Goal: Task Accomplishment & Management: Manage account settings

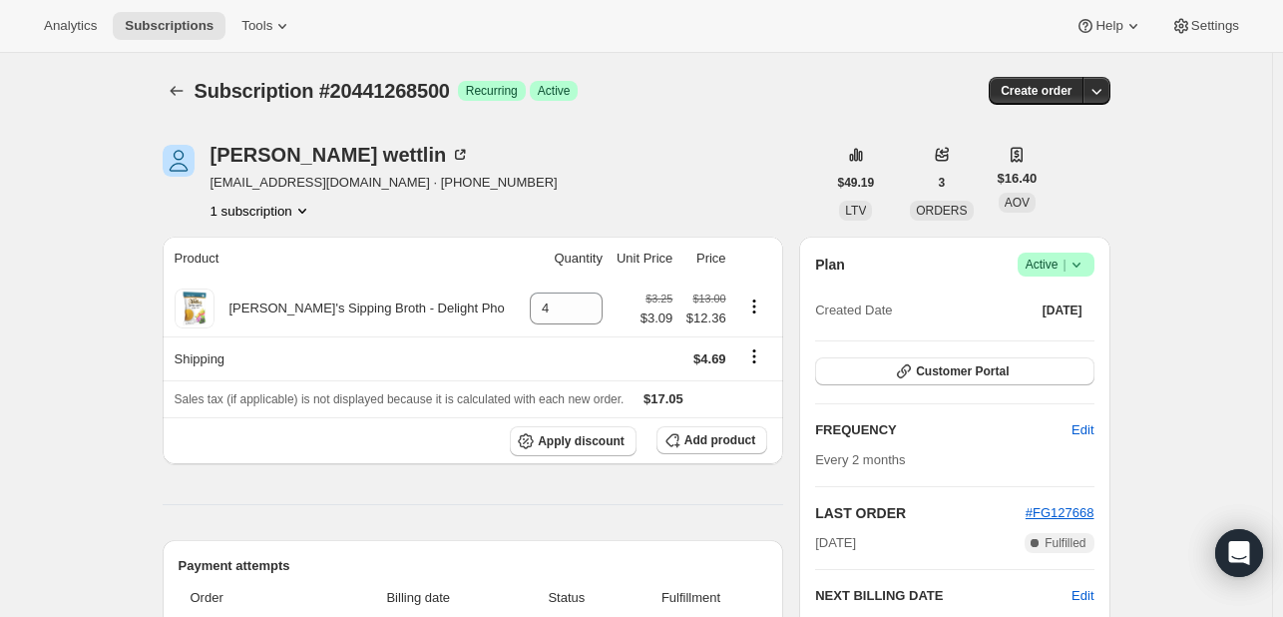
click at [1077, 265] on icon at bounding box center [1076, 264] width 20 height 20
click at [1056, 330] on span "Cancel subscription" at bounding box center [1062, 336] width 113 height 15
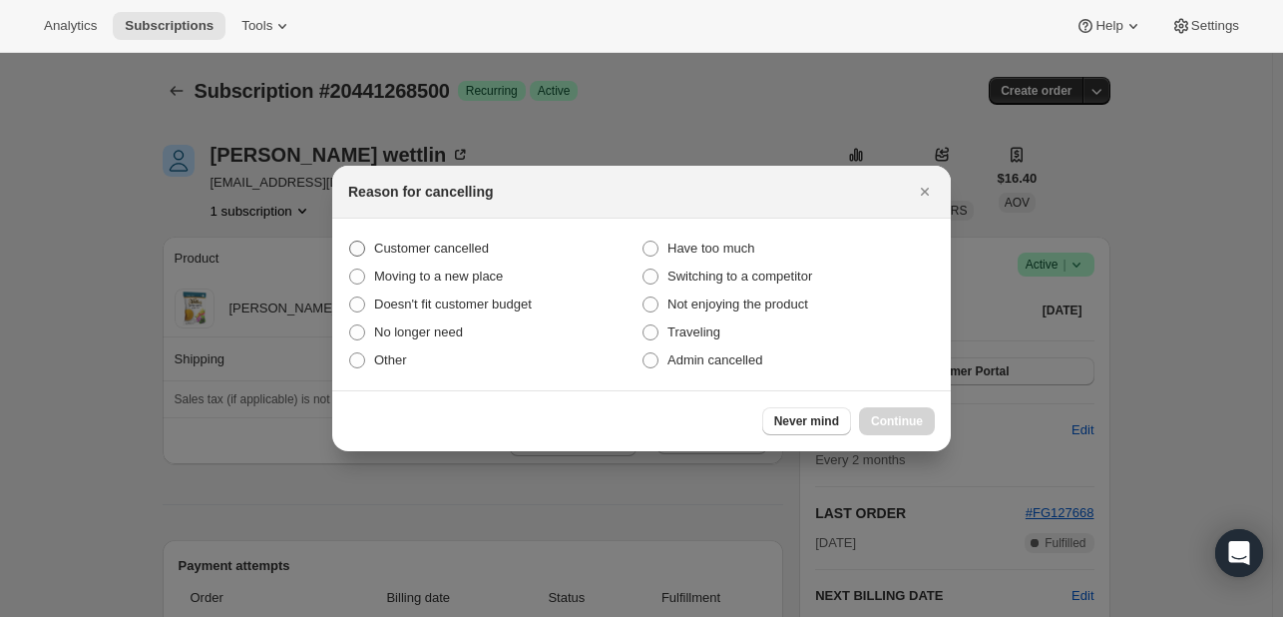
click at [487, 244] on label "Customer cancelled" at bounding box center [494, 248] width 293 height 28
click at [350, 241] on input "Customer cancelled" at bounding box center [349, 240] width 1 height 1
radio input "true"
click at [875, 404] on div "Never mind Continue" at bounding box center [641, 420] width 619 height 61
click at [876, 407] on button "Continue" at bounding box center [897, 421] width 76 height 28
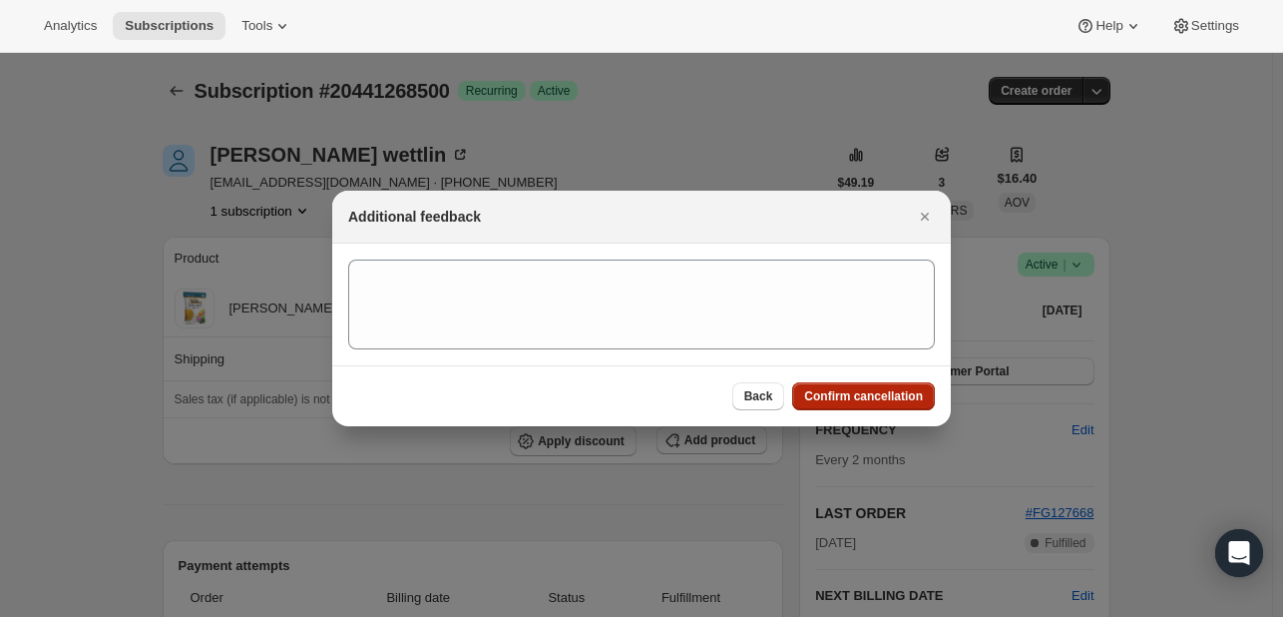
click at [876, 407] on button "Confirm cancellation" at bounding box center [863, 396] width 143 height 28
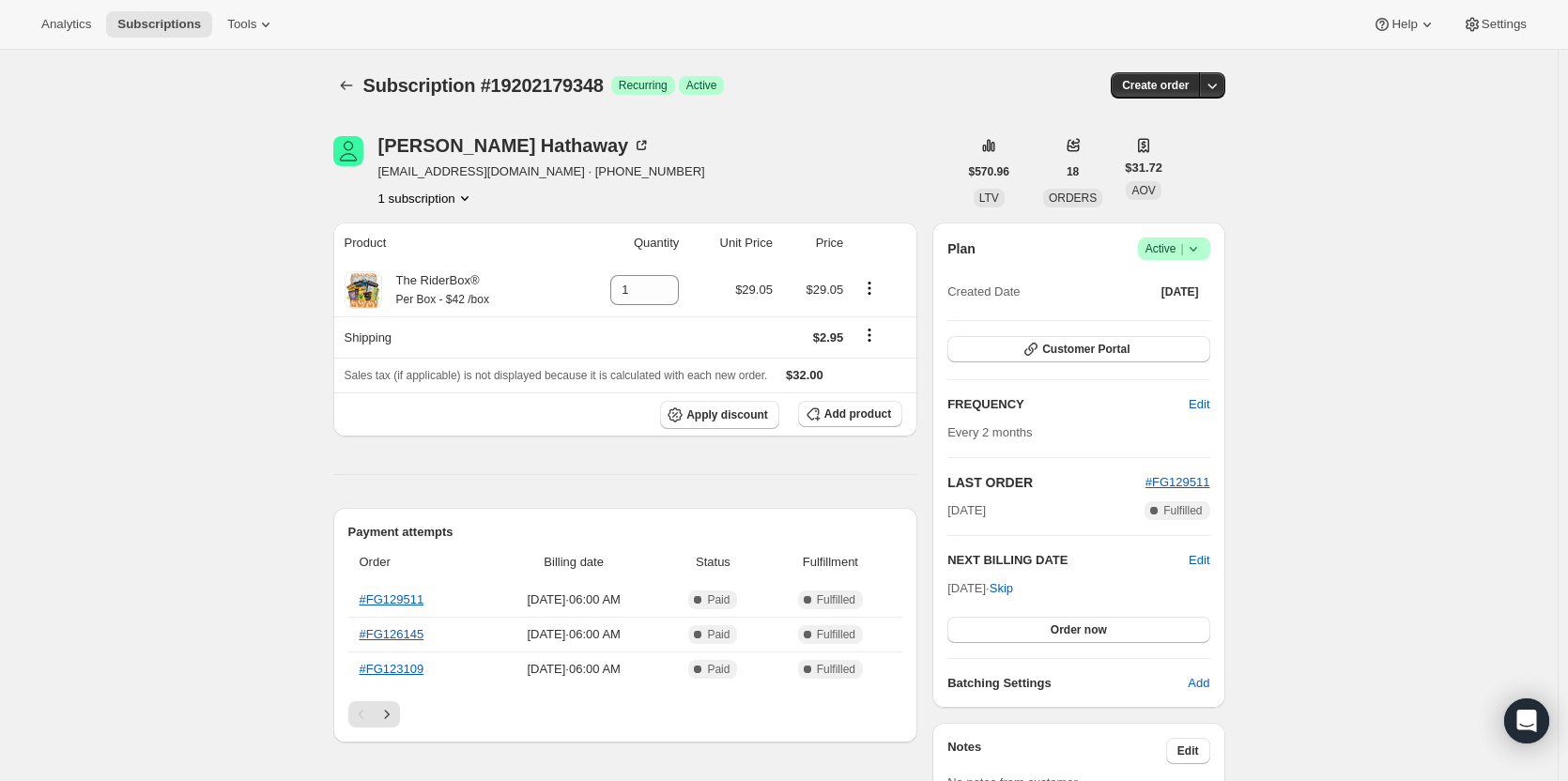
click at [1192, 252] on icon at bounding box center [1193, 248] width 19 height 19
click at [1183, 312] on span "Cancel subscription" at bounding box center [1179, 317] width 106 height 14
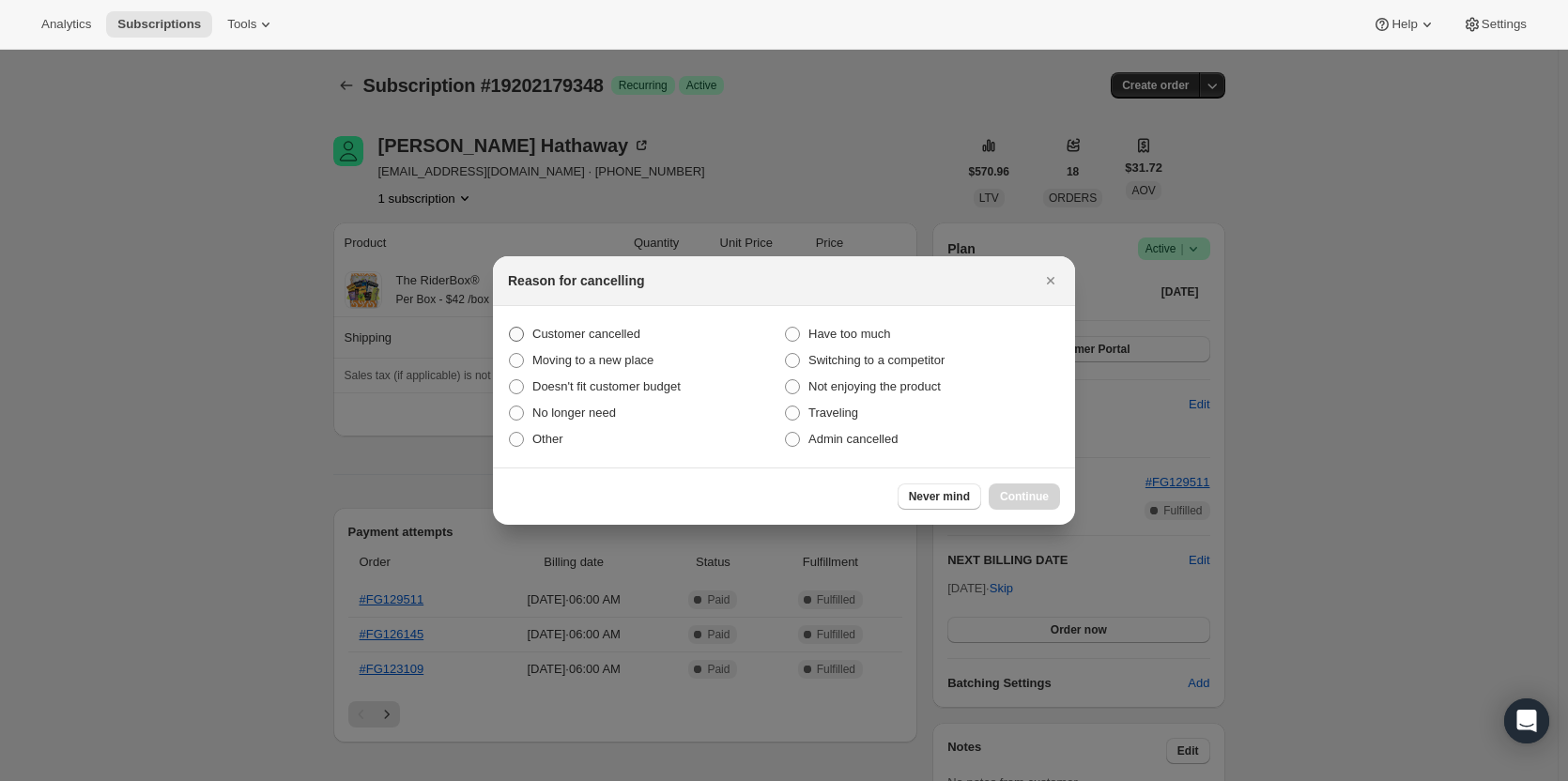
click at [617, 341] on span "Customer cancelled" at bounding box center [586, 333] width 108 height 14
click at [510, 327] on input "Customer cancelled" at bounding box center [509, 327] width 1 height 1
radio input "true"
click at [1047, 485] on button "Continue" at bounding box center [1025, 497] width 72 height 26
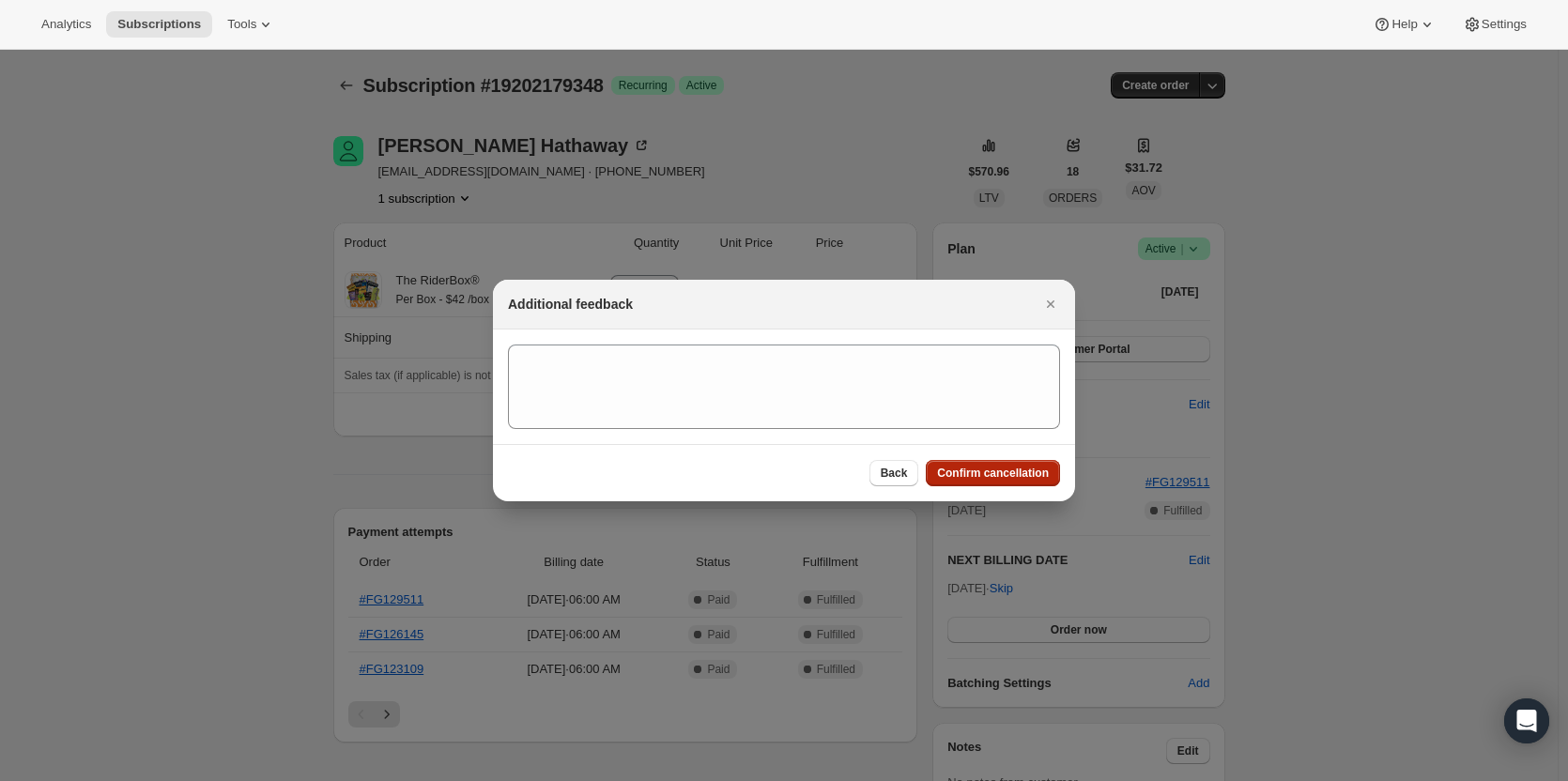
click at [1020, 479] on span "Confirm cancellation" at bounding box center [993, 473] width 112 height 15
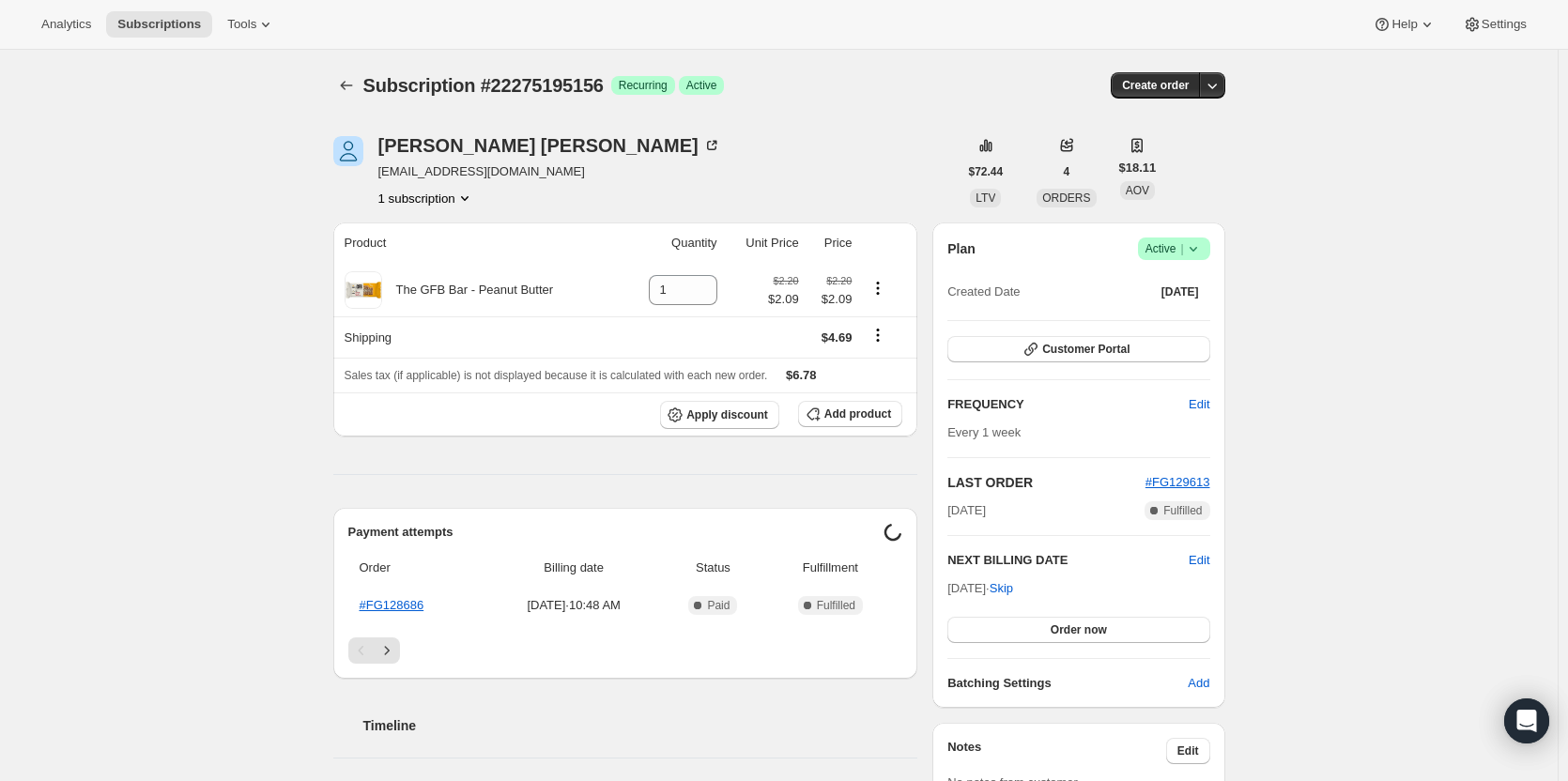
click at [1192, 239] on icon at bounding box center [1193, 248] width 19 height 19
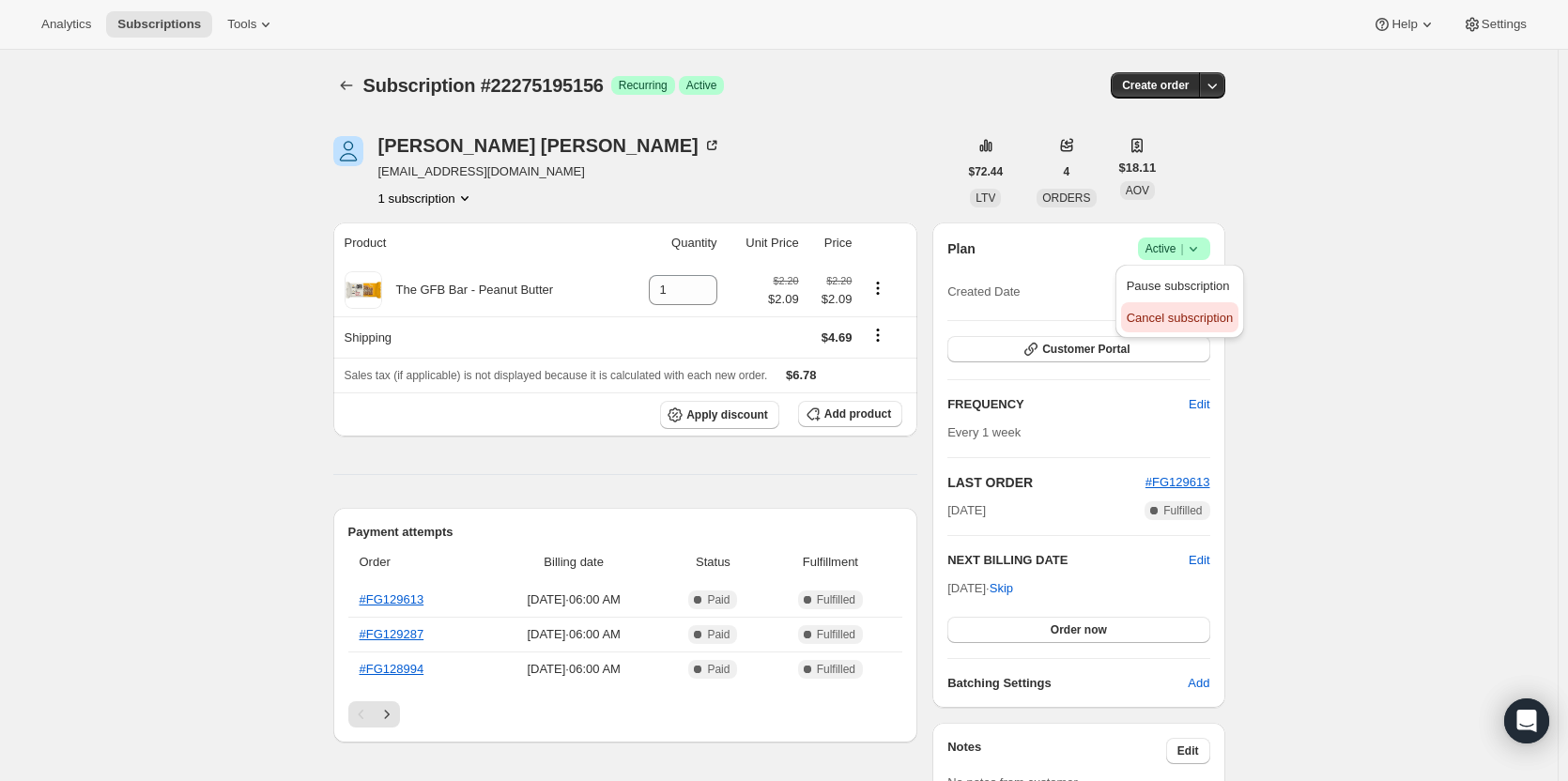
click at [1187, 313] on span "Cancel subscription" at bounding box center [1179, 317] width 106 height 14
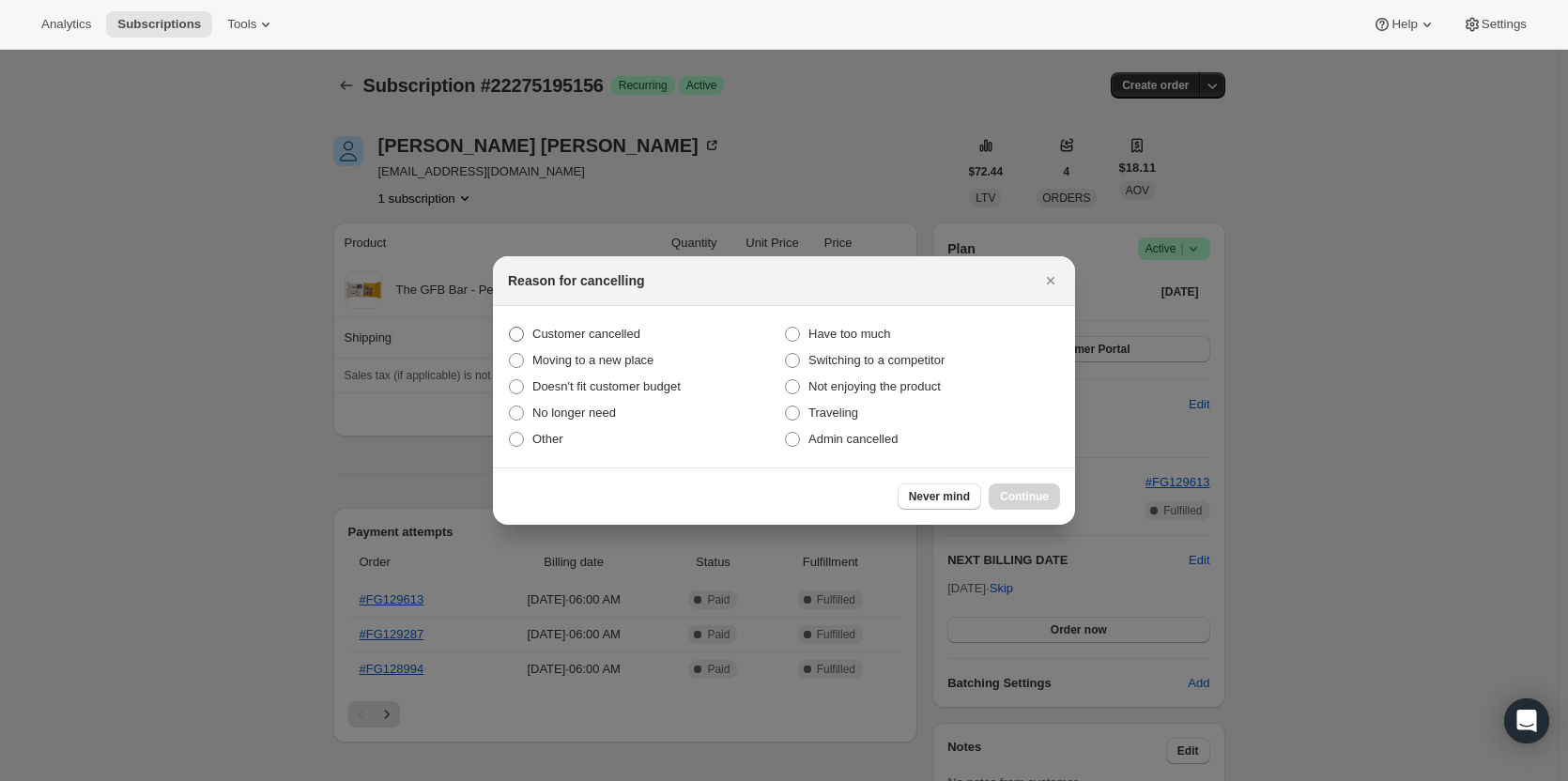
click at [600, 339] on span "Customer cancelled" at bounding box center [586, 333] width 108 height 14
click at [510, 327] on input "Customer cancelled" at bounding box center [509, 327] width 1 height 1
radio input "true"
click at [1032, 500] on span "Continue" at bounding box center [1024, 497] width 49 height 15
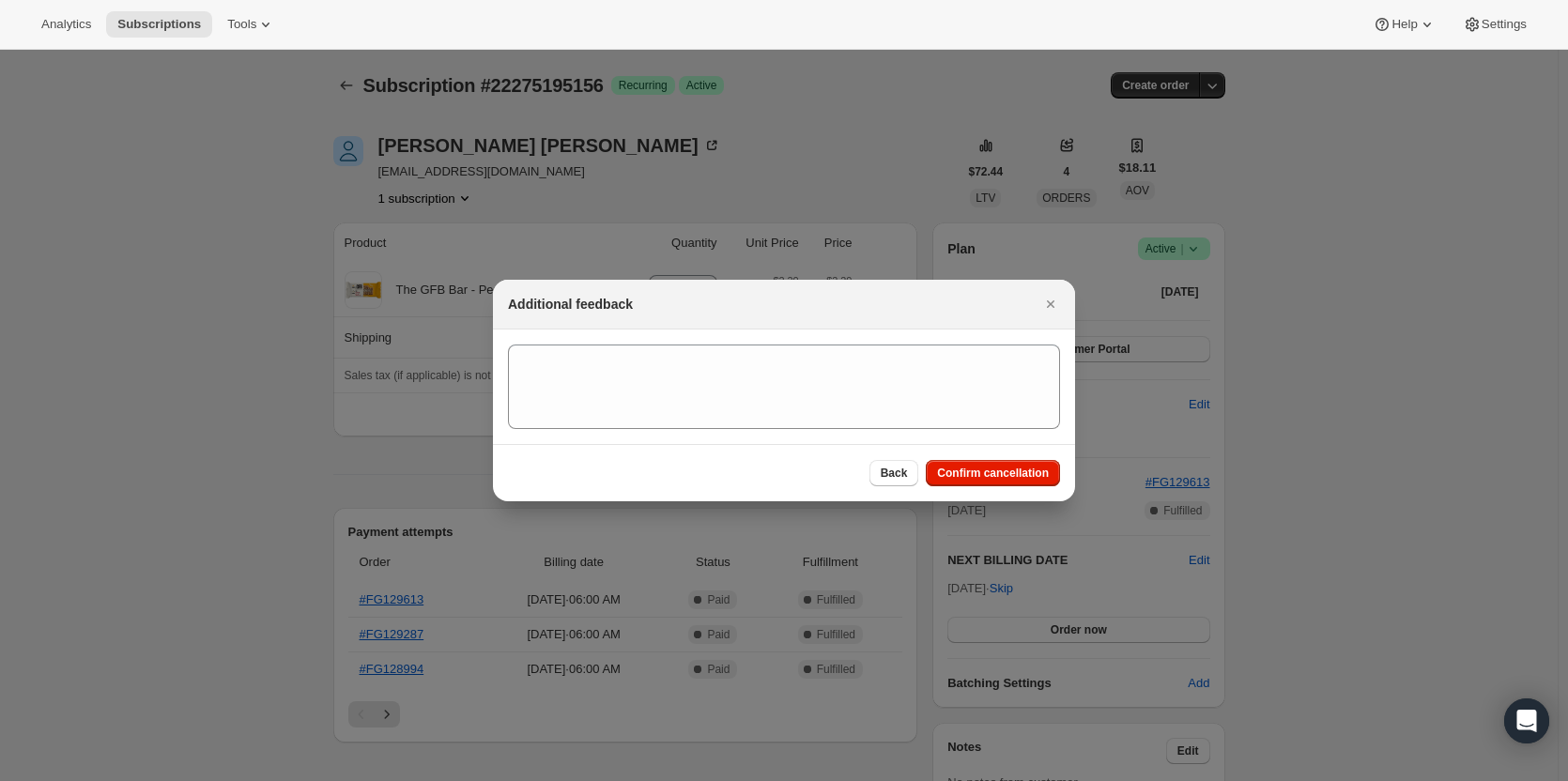
click at [985, 459] on div "Back Confirm cancellation" at bounding box center [784, 472] width 583 height 57
click at [984, 473] on span "Confirm cancellation" at bounding box center [993, 473] width 112 height 15
